Goal: Task Accomplishment & Management: Manage account settings

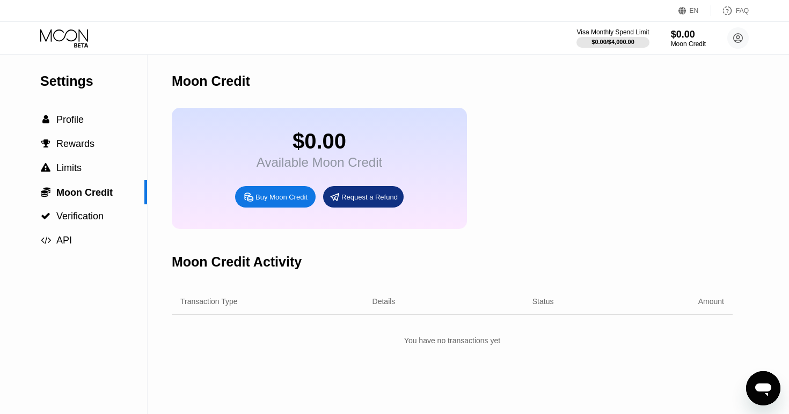
click at [90, 376] on div "Settings  Profile  Rewards  Limits  Moon Credit  Verification  API" at bounding box center [74, 234] width 148 height 359
click at [90, 383] on div "Settings  Profile  Rewards  Limits  Moon Credit  Verification  API" at bounding box center [74, 234] width 148 height 359
click at [577, 162] on div "$0.00 Available Moon Credit Buy Moon Credit Request a Refund" at bounding box center [452, 168] width 561 height 121
click at [601, 90] on div "Moon Credit" at bounding box center [452, 81] width 561 height 53
click at [608, 106] on div "Moon Credit" at bounding box center [452, 81] width 561 height 53
